Goal: Transaction & Acquisition: Purchase product/service

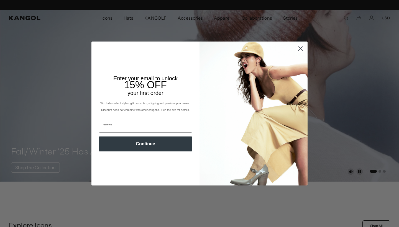
scroll to position [0, 114]
click at [299, 50] on circle "Close dialog" at bounding box center [300, 48] width 9 height 9
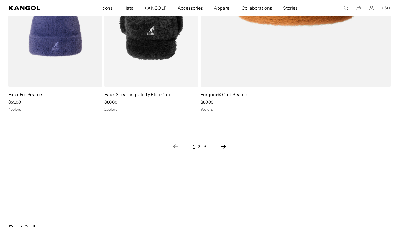
scroll to position [0, 114]
click at [227, 149] on nav "1 2 3" at bounding box center [199, 147] width 63 height 14
click at [222, 146] on icon "Next page" at bounding box center [224, 147] width 6 height 6
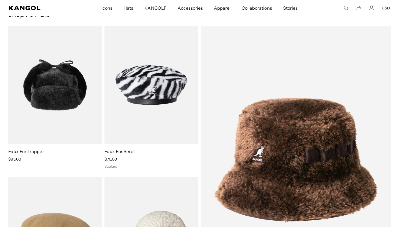
scroll to position [17, 0]
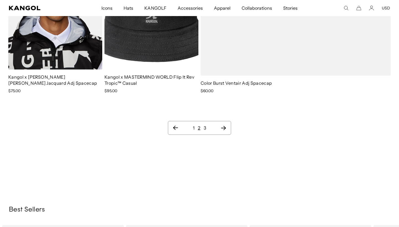
click at [204, 128] on link "3" at bounding box center [205, 128] width 2 height 6
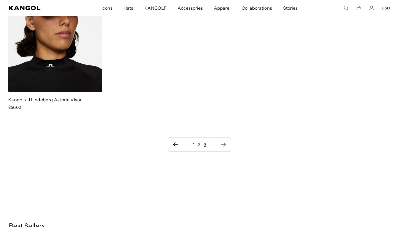
click at [193, 146] on link "1" at bounding box center [194, 145] width 2 height 6
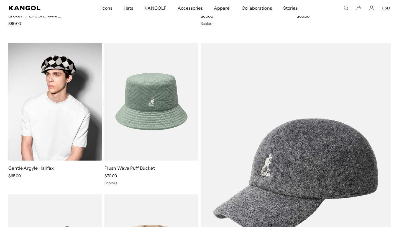
click at [63, 121] on img at bounding box center [55, 102] width 94 height 118
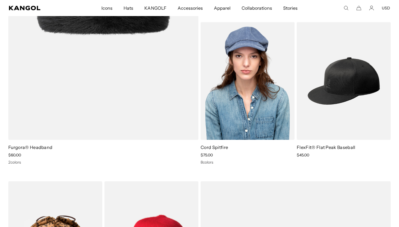
click at [252, 76] on img at bounding box center [248, 81] width 94 height 118
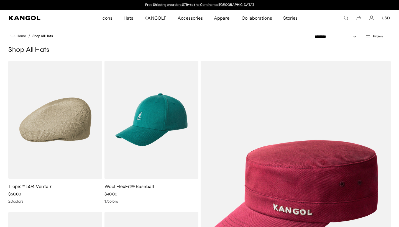
click at [367, 36] on icon "Open filters" at bounding box center [367, 35] width 0 height 1
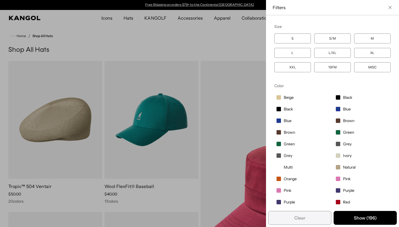
click at [280, 56] on label "L" at bounding box center [292, 53] width 37 height 10
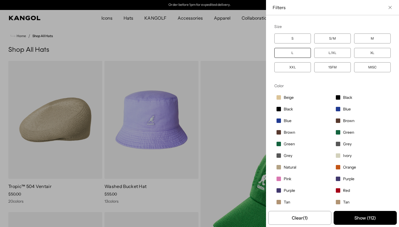
click at [290, 55] on label "L" at bounding box center [292, 53] width 37 height 10
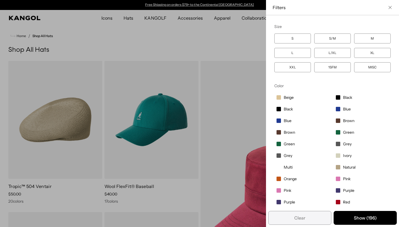
click at [284, 50] on label "L" at bounding box center [292, 53] width 37 height 10
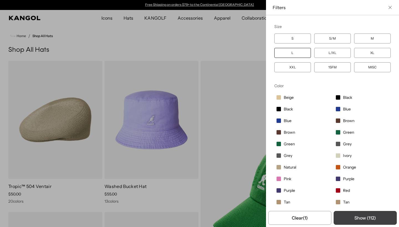
click at [360, 217] on button "Show ( 112 )" at bounding box center [365, 218] width 63 height 14
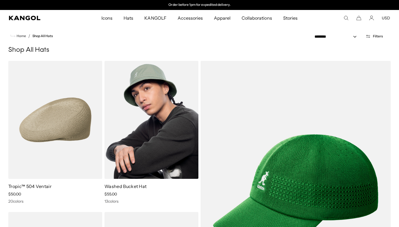
scroll to position [0, 0]
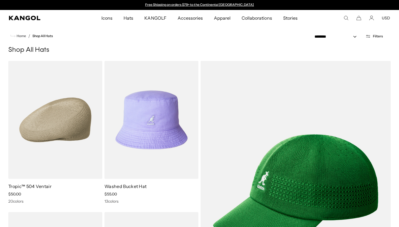
click at [369, 36] on icon "Open filters" at bounding box center [367, 36] width 5 height 5
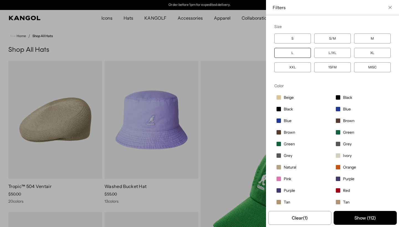
click at [391, 7] on icon "Close filter list" at bounding box center [389, 7] width 3 height 3
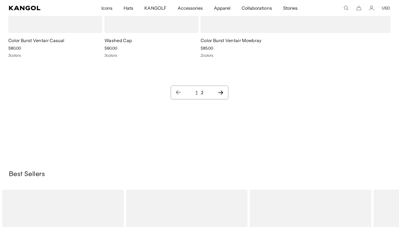
click at [202, 92] on link "2" at bounding box center [202, 93] width 2 height 6
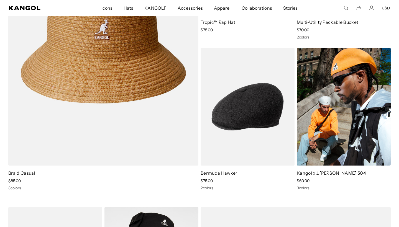
click at [312, 84] on img at bounding box center [344, 107] width 94 height 118
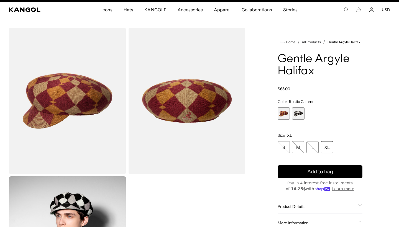
click at [297, 111] on span "2 of 2" at bounding box center [298, 114] width 12 height 12
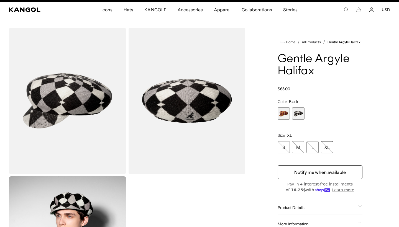
scroll to position [0, 114]
click at [278, 110] on span "1 of 2" at bounding box center [284, 114] width 12 height 12
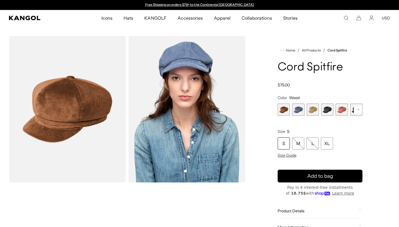
click at [286, 112] on span "1 of 9" at bounding box center [284, 110] width 12 height 12
click at [296, 112] on span "2 of 9" at bounding box center [298, 110] width 12 height 12
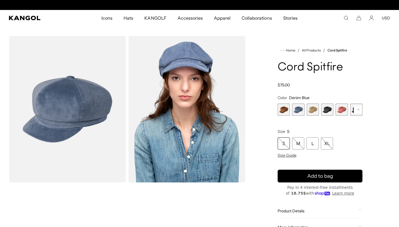
scroll to position [0, 114]
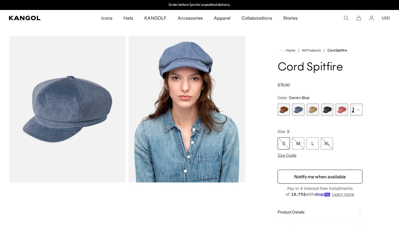
click at [318, 109] on span "3 of 9" at bounding box center [313, 110] width 12 height 12
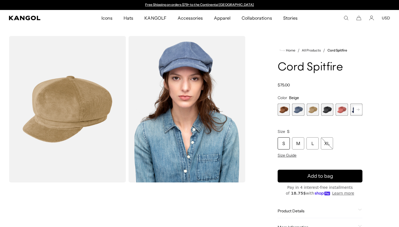
click at [328, 110] on span "4 of 9" at bounding box center [327, 110] width 12 height 12
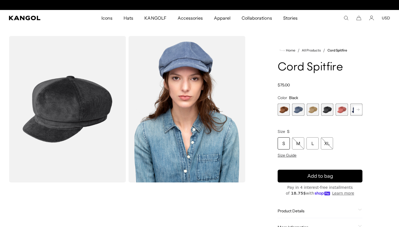
scroll to position [0, 114]
click at [336, 109] on span "5 of 9" at bounding box center [342, 110] width 12 height 12
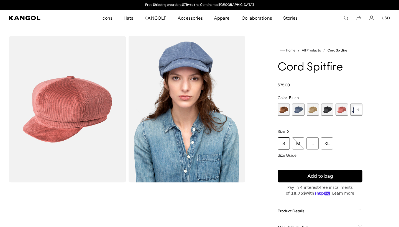
click at [359, 112] on rect at bounding box center [358, 110] width 8 height 8
click at [341, 111] on span "6 of 9" at bounding box center [342, 110] width 12 height 12
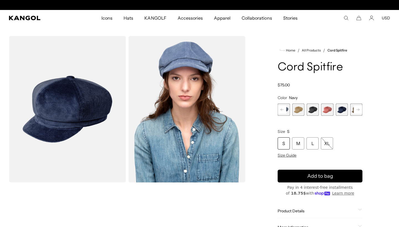
scroll to position [0, 114]
click at [357, 107] on rect at bounding box center [358, 110] width 8 height 8
click at [341, 110] on span "7 of 9" at bounding box center [342, 110] width 12 height 12
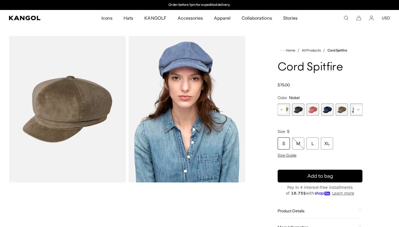
click at [359, 110] on rect at bounding box center [358, 110] width 8 height 8
click at [358, 110] on span "9 of 9" at bounding box center [356, 110] width 12 height 12
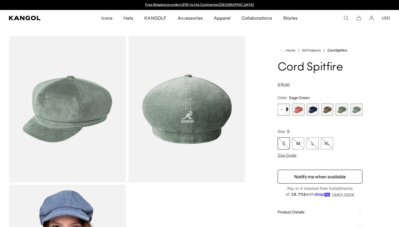
click at [342, 112] on span "8 of 9" at bounding box center [342, 110] width 12 height 12
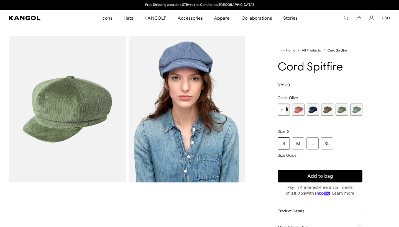
click at [355, 112] on span "9 of 9" at bounding box center [356, 110] width 12 height 12
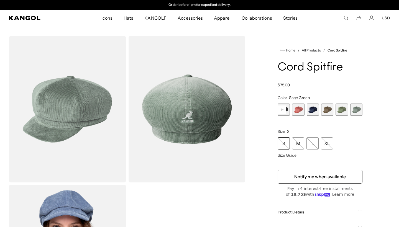
scroll to position [14, 0]
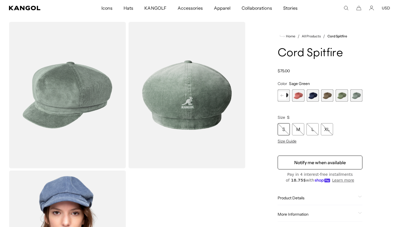
click at [339, 99] on span "8 of 9" at bounding box center [342, 96] width 12 height 12
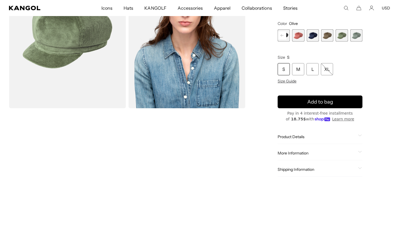
scroll to position [74, 0]
click at [293, 84] on product-info "Home / All Products / Cord Spitfire Cord Spitfire Regular price $75.00 Regular …" at bounding box center [320, 75] width 85 height 204
click at [292, 84] on span "Size Guide" at bounding box center [287, 81] width 19 height 5
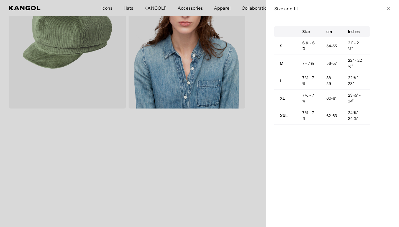
click at [389, 9] on icon at bounding box center [388, 8] width 3 height 3
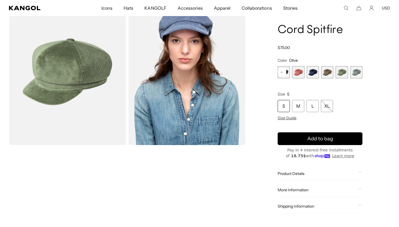
scroll to position [0, 0]
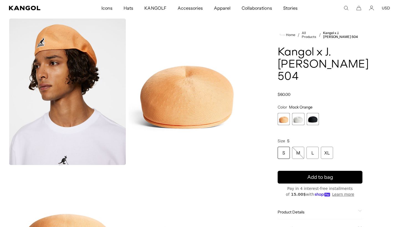
scroll to position [12, 0]
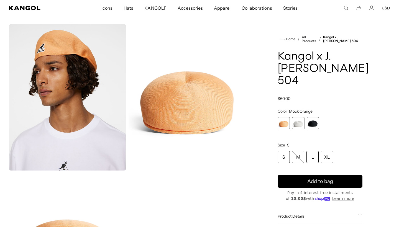
click at [314, 156] on div "L" at bounding box center [312, 157] width 12 height 12
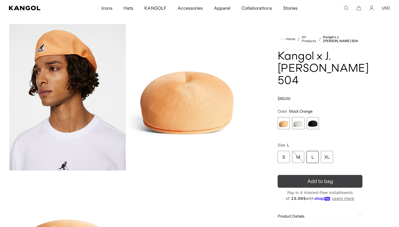
click at [312, 187] on button "Add to bag" at bounding box center [320, 181] width 85 height 13
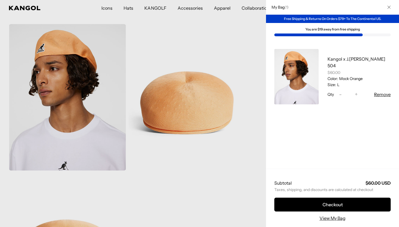
scroll to position [0, 0]
click at [210, 175] on div at bounding box center [199, 113] width 399 height 227
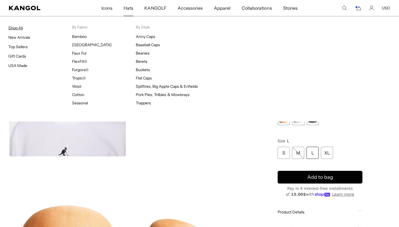
click at [21, 30] on link "Shop All" at bounding box center [15, 27] width 14 height 5
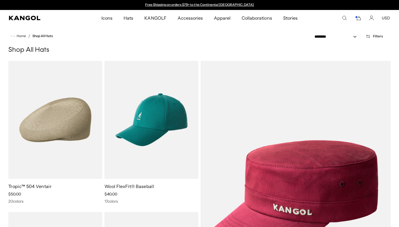
click at [371, 38] on icon "Open filters" at bounding box center [367, 36] width 5 height 5
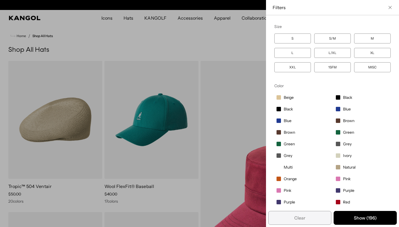
scroll to position [0, 114]
click at [289, 55] on label "L" at bounding box center [292, 53] width 37 height 10
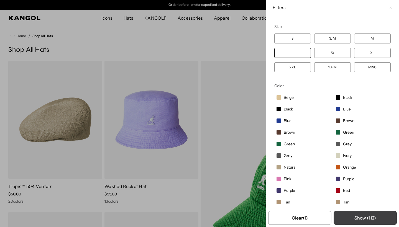
click at [364, 221] on button "Show ( 112 )" at bounding box center [365, 218] width 63 height 14
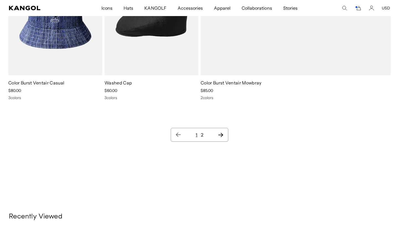
click at [202, 136] on link "2" at bounding box center [202, 135] width 2 height 6
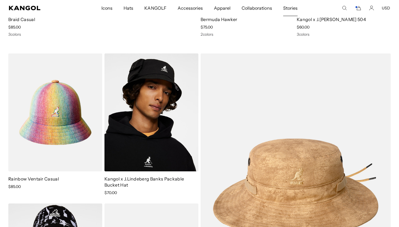
scroll to position [0, 114]
click at [357, 11] on comp-header "Icons Icons Buckets & Casuals Berets 504s & 507s" at bounding box center [199, 8] width 399 height 16
click at [357, 10] on icon "Cart" at bounding box center [359, 8] width 4 height 4
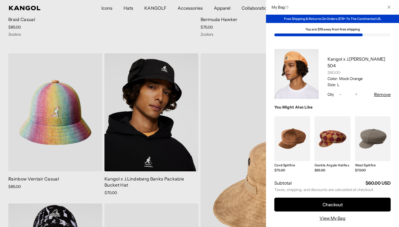
scroll to position [0, 0]
click at [349, 59] on link "Kangol x J.[PERSON_NAME] 504" at bounding box center [357, 62] width 58 height 12
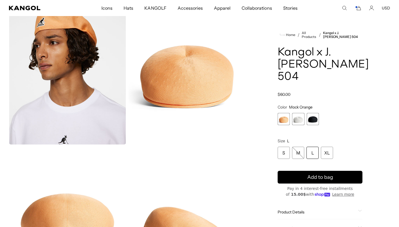
scroll to position [0, 114]
click at [359, 9] on icon "Cart" at bounding box center [358, 8] width 7 height 5
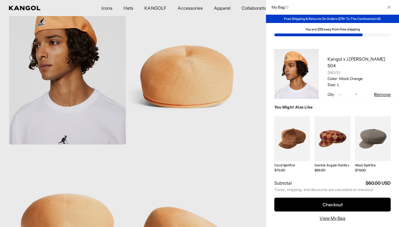
scroll to position [0, 0]
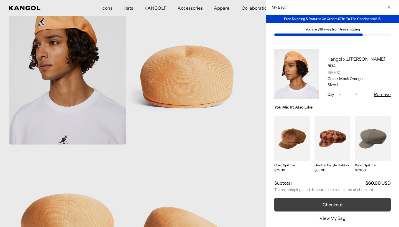
click at [320, 206] on button "Checkout" at bounding box center [332, 205] width 116 height 14
